Goal: Transaction & Acquisition: Purchase product/service

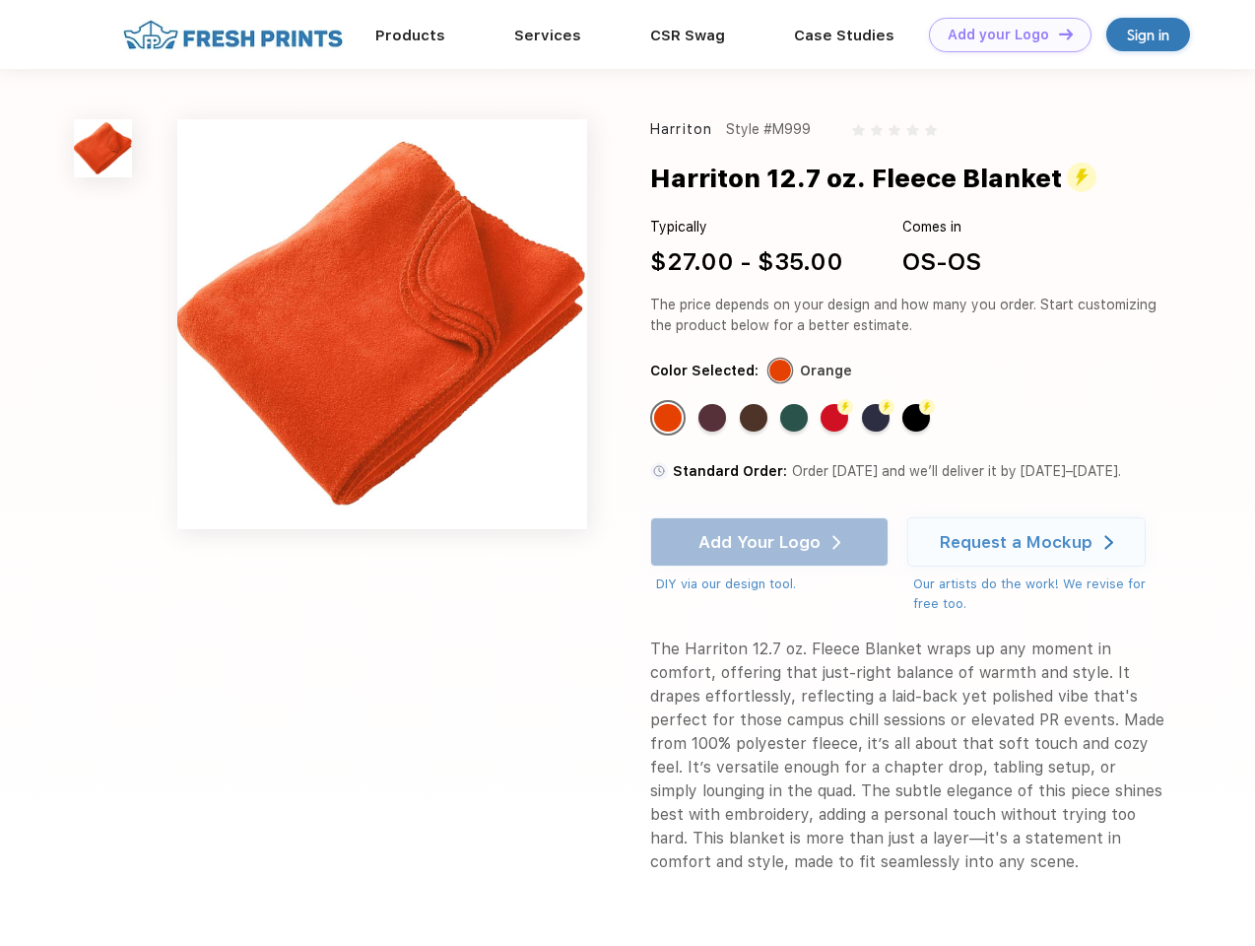
click at [1003, 34] on link "Add your Logo Design Tool" at bounding box center [1010, 35] width 163 height 34
click at [0, 0] on div "Design Tool" at bounding box center [0, 0] width 0 height 0
click at [1057, 33] on link "Add your Logo Design Tool" at bounding box center [1010, 35] width 163 height 34
click at [103, 148] on img at bounding box center [103, 148] width 58 height 58
click at [670, 418] on div "Standard Color" at bounding box center [668, 418] width 28 height 28
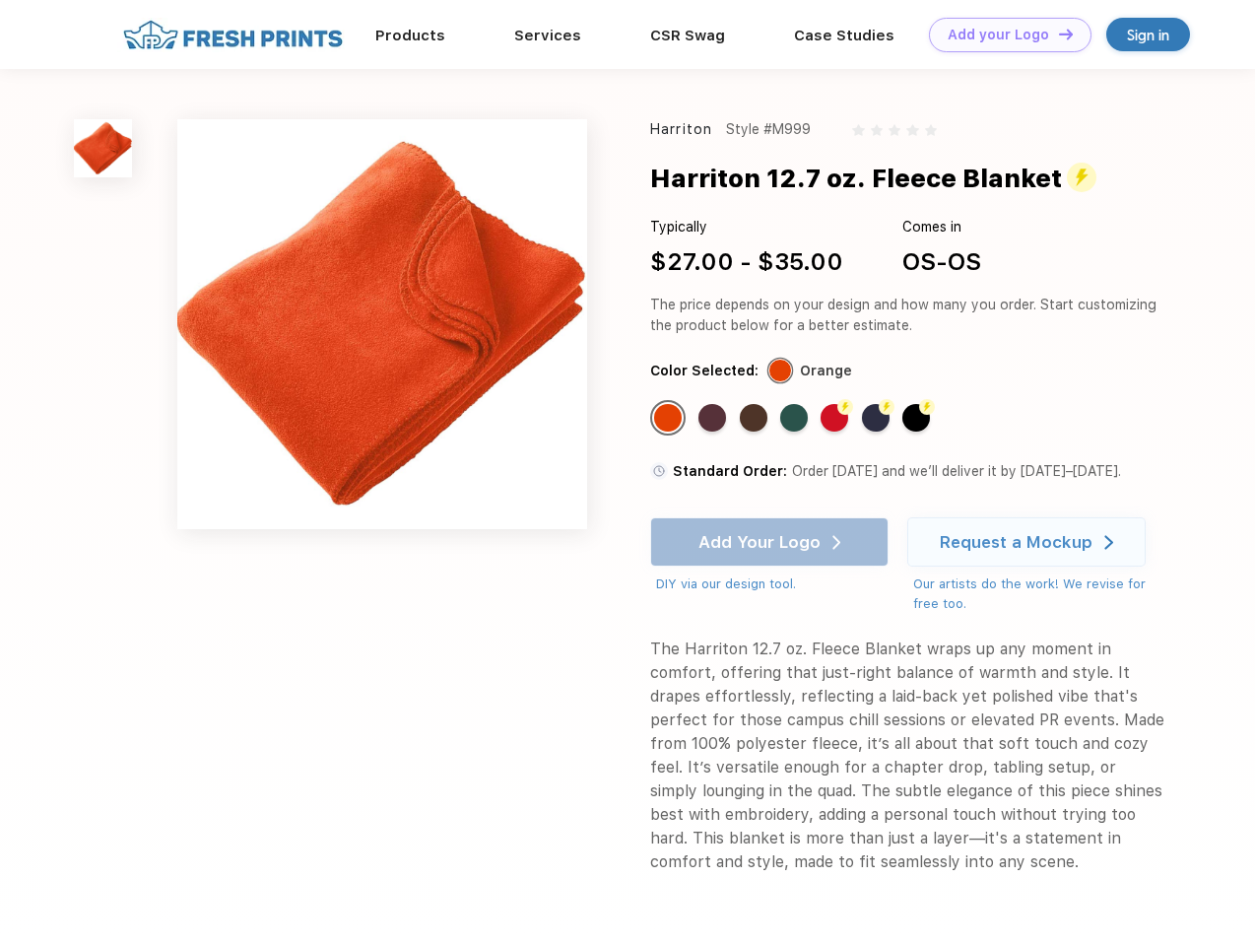
click at [714, 418] on div "Standard Color" at bounding box center [713, 418] width 28 height 28
click at [756, 418] on div "Standard Color" at bounding box center [754, 418] width 28 height 28
click at [796, 418] on div "Standard Color" at bounding box center [794, 418] width 28 height 28
click at [836, 418] on div "Flash Color" at bounding box center [835, 418] width 28 height 28
click at [878, 418] on div "Flash Color" at bounding box center [876, 418] width 28 height 28
